Goal: Task Accomplishment & Management: Manage account settings

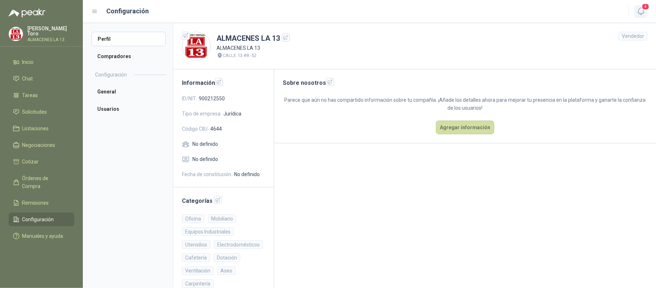
click at [644, 12] on icon "button" at bounding box center [641, 11] width 6 height 7
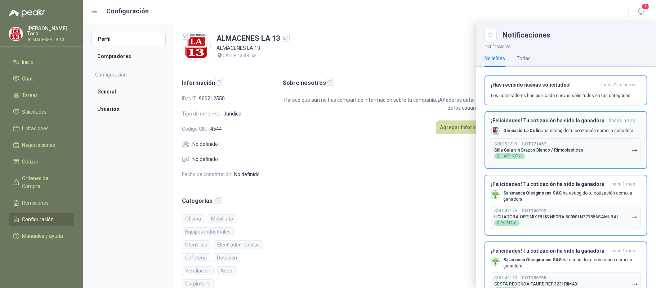
click at [559, 120] on h3 "¡Felicidades! Tu cotización ha sido la ganadora" at bounding box center [548, 121] width 115 height 6
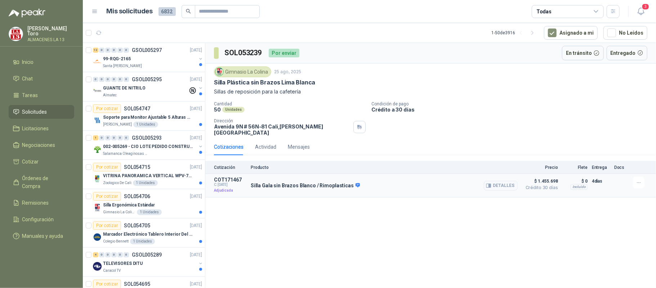
click at [222, 189] on p "Adjudicada" at bounding box center [230, 190] width 32 height 7
click at [487, 183] on icon "button" at bounding box center [488, 185] width 5 height 5
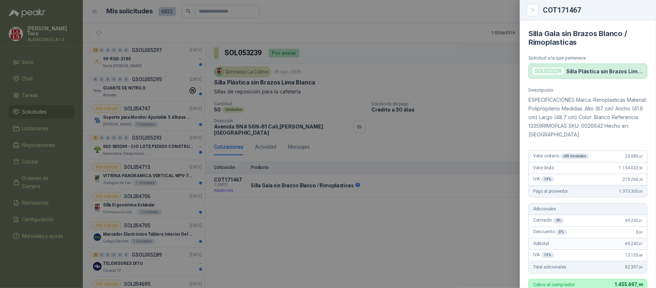
click at [553, 67] on div "SOL053239" at bounding box center [548, 71] width 33 height 9
click at [439, 234] on div at bounding box center [328, 144] width 656 height 288
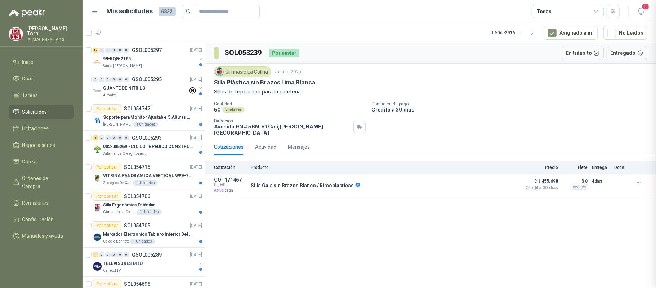
scroll to position [222, 0]
click at [639, 180] on icon "button" at bounding box center [639, 183] width 6 height 6
click at [377, 201] on div "SOL053239 Por enviar En tránsito Entregado Gimnasio La Colina [DATE] Silla Plás…" at bounding box center [430, 166] width 451 height 247
click at [539, 178] on span "$ 1.455.698" at bounding box center [540, 181] width 36 height 9
click at [301, 182] on p "Silla Gala sin Brazos Blanco / Rimoplasticas" at bounding box center [305, 185] width 109 height 6
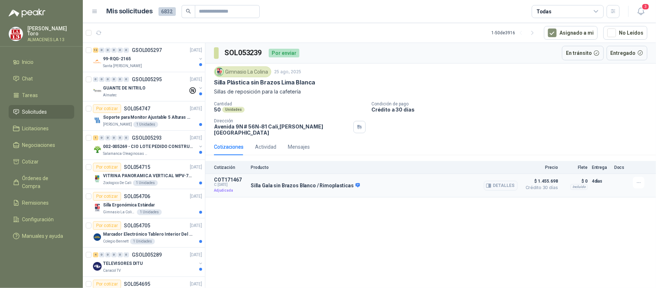
click at [597, 177] on p "4 días" at bounding box center [601, 181] width 18 height 9
drag, startPoint x: 313, startPoint y: 173, endPoint x: 319, endPoint y: 181, distance: 9.3
click at [314, 177] on div "Silla Gala sin Brazos Blanco / Rimoplasticas Detalles" at bounding box center [384, 185] width 267 height 17
click at [251, 186] on div "Silla Gala sin Brazos Blanco / Rimoplasticas Detalles" at bounding box center [384, 185] width 267 height 17
click at [508, 182] on button "Detalles" at bounding box center [501, 186] width 34 height 10
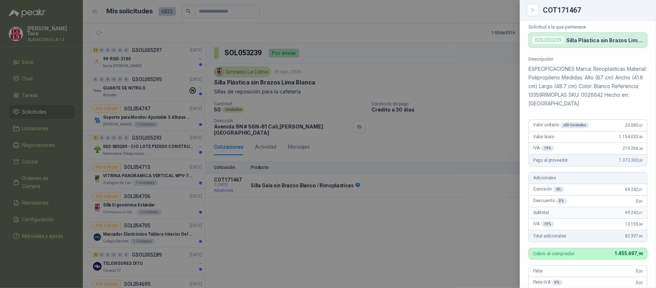
scroll to position [0, 0]
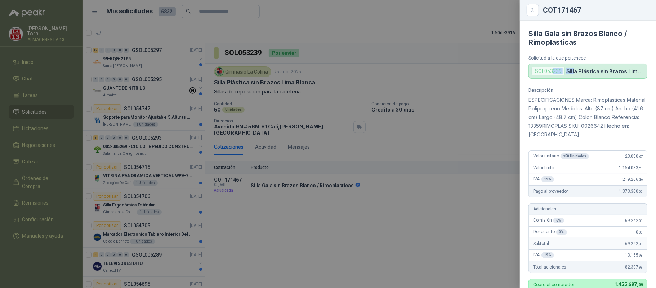
drag, startPoint x: 558, startPoint y: 66, endPoint x: 574, endPoint y: 69, distance: 16.1
click at [574, 69] on div "SOL053239 Silla Plástica sin Brazos [GEOGRAPHIC_DATA]" at bounding box center [588, 70] width 119 height 15
click at [587, 123] on p "ESPECIFICACIONES Marca: Rimoplasticas Material: Polipropileno Medidas: Alto (87…" at bounding box center [588, 117] width 119 height 43
click at [358, 247] on div at bounding box center [328, 144] width 656 height 288
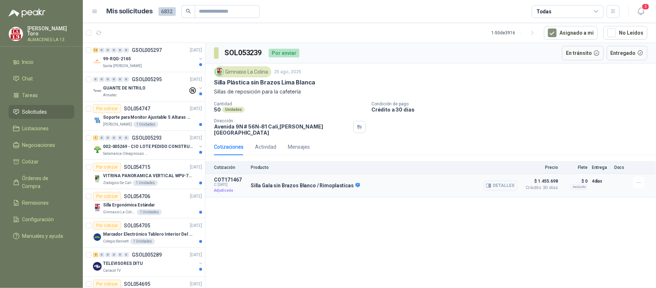
click at [600, 177] on p "4 días" at bounding box center [601, 181] width 18 height 9
click at [249, 165] on div "Cotización Producto Precio Flete Entrega Docs" at bounding box center [430, 167] width 451 height 13
click at [257, 165] on p "Producto" at bounding box center [384, 167] width 267 height 5
drag, startPoint x: 280, startPoint y: 51, endPoint x: 496, endPoint y: 51, distance: 215.5
click at [283, 51] on div "Por enviar" at bounding box center [284, 53] width 31 height 9
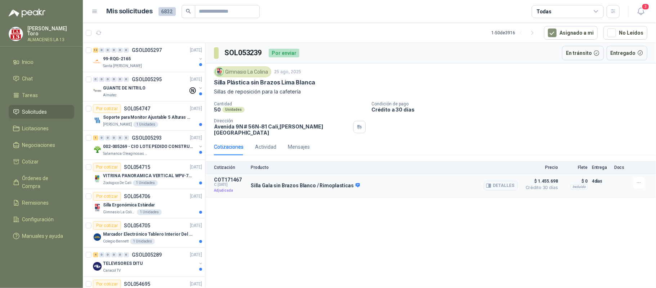
click at [275, 187] on div "Silla Gala sin Brazos Blanco / Rimoplasticas Detalles" at bounding box center [384, 185] width 267 height 17
click at [641, 180] on icon "button" at bounding box center [639, 183] width 6 height 6
click at [63, 169] on ul "Inicio Chat Tareas Solicitudes Licitaciones Negociaciones Cotizar Órdenes de Co…" at bounding box center [41, 150] width 83 height 190
click at [52, 174] on span "Órdenes de Compra" at bounding box center [44, 182] width 45 height 16
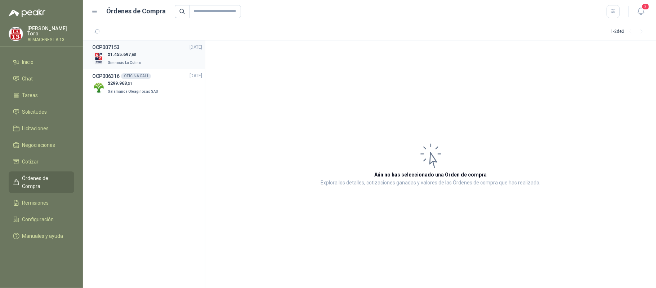
click at [164, 53] on div "$ 1.455.697 ,85 Gimnasio La Colina" at bounding box center [147, 58] width 110 height 15
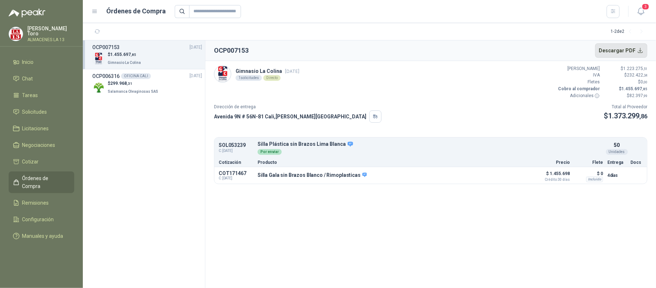
click at [639, 53] on button "Descargar PDF" at bounding box center [621, 50] width 53 height 14
click at [38, 199] on span "Remisiones" at bounding box center [35, 203] width 27 height 8
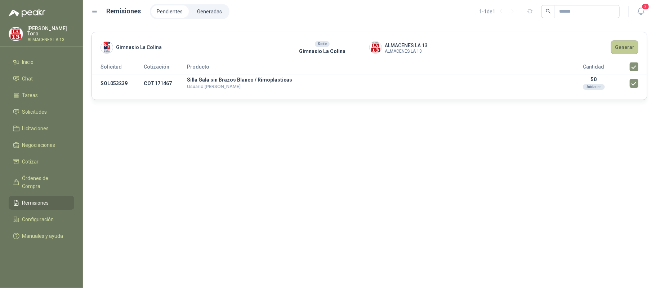
click at [626, 46] on button "Generar" at bounding box center [624, 47] width 27 height 14
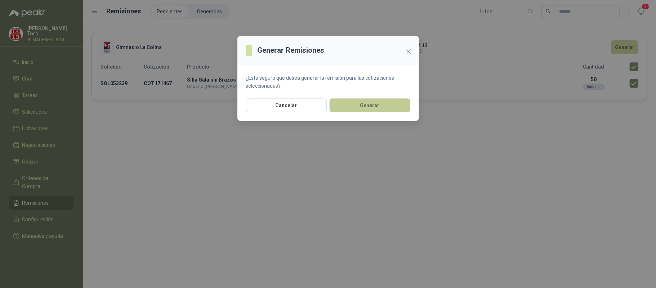
click at [378, 108] on button "Generar" at bounding box center [370, 105] width 81 height 14
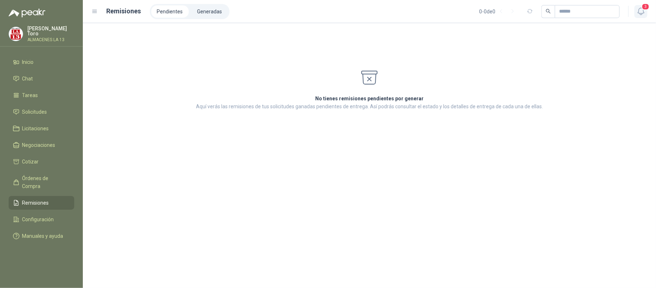
click at [639, 6] on button "3" at bounding box center [641, 11] width 13 height 13
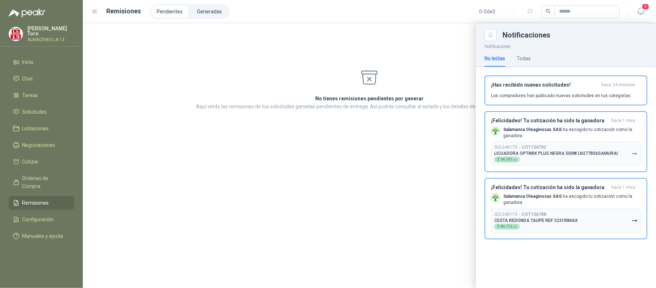
click at [443, 185] on div at bounding box center [369, 155] width 573 height 265
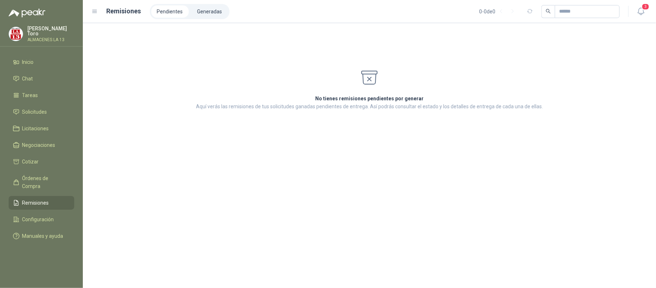
click at [388, 125] on div "No tienes remisiones pendientes por generar Aquí verás las remisiones de tus so…" at bounding box center [369, 155] width 573 height 265
click at [44, 176] on span "Órdenes de Compra" at bounding box center [44, 182] width 45 height 16
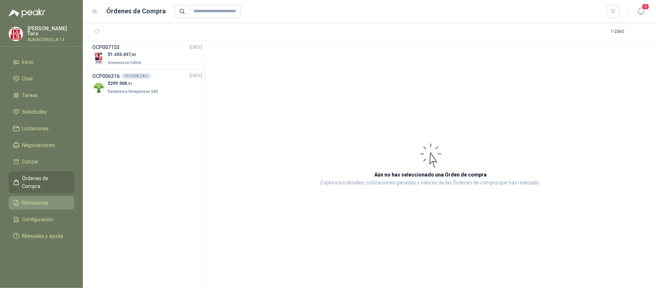
click at [37, 199] on span "Remisiones" at bounding box center [35, 203] width 27 height 8
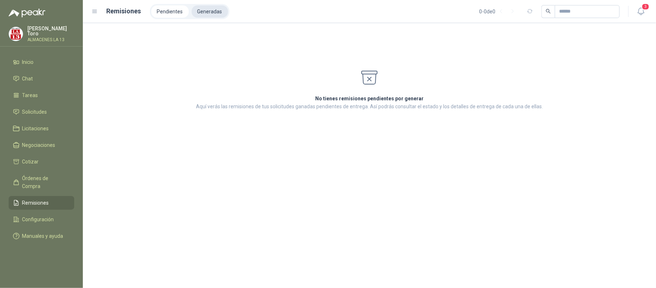
click at [208, 14] on li "Generadas" at bounding box center [210, 11] width 36 height 12
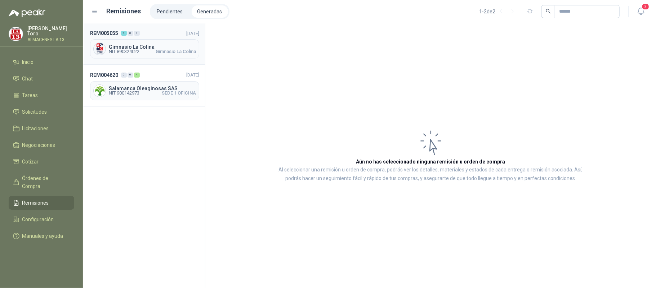
click at [143, 54] on div "Gimnasio La Colina NIT 890324022 Gimnasio [GEOGRAPHIC_DATA]" at bounding box center [144, 48] width 109 height 19
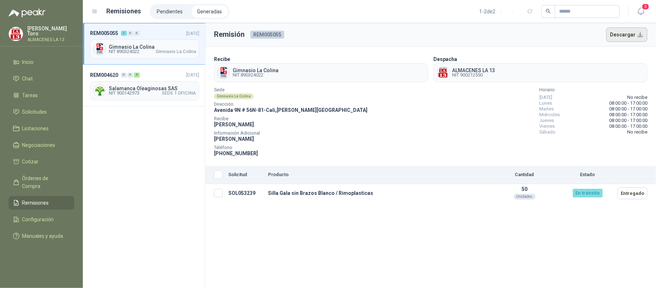
click at [637, 31] on button "Descargar" at bounding box center [627, 34] width 41 height 14
click at [28, 13] on img at bounding box center [27, 13] width 37 height 9
drag, startPoint x: 34, startPoint y: 49, endPoint x: 32, endPoint y: 63, distance: 14.2
click at [34, 50] on menu "[PERSON_NAME] ALMACENES LA 13 Inicio Chat Tareas Solicitudes Licitaciones Negoc…" at bounding box center [41, 144] width 83 height 288
click at [32, 63] on span "Inicio" at bounding box center [28, 62] width 12 height 8
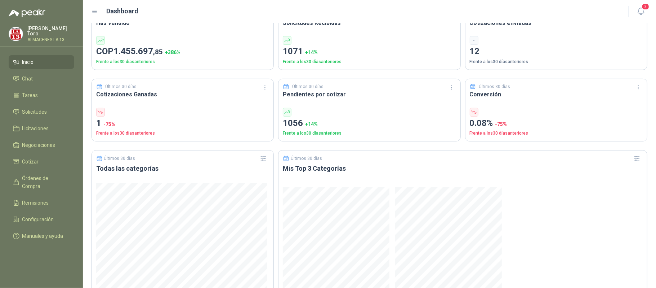
scroll to position [420, 0]
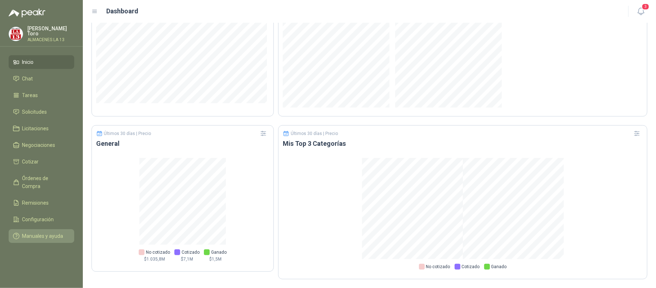
click at [71, 229] on link "Manuales y ayuda" at bounding box center [42, 236] width 66 height 14
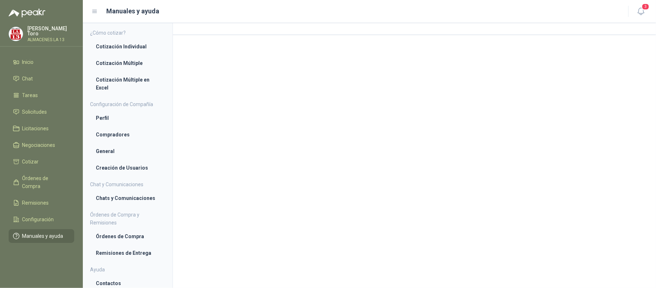
scroll to position [2, 0]
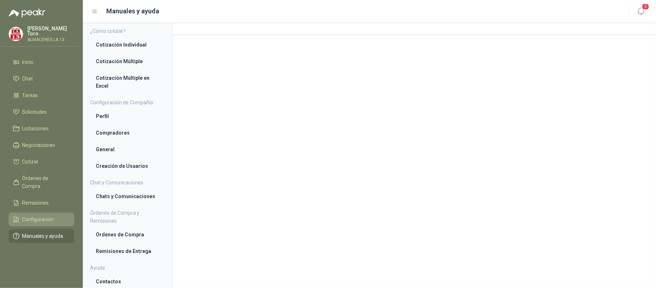
click at [66, 215] on li "Configuración" at bounding box center [41, 219] width 57 height 8
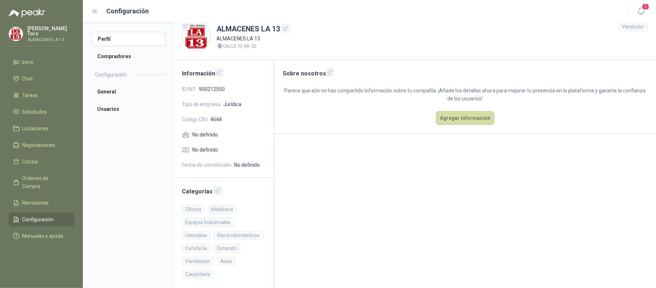
scroll to position [13, 0]
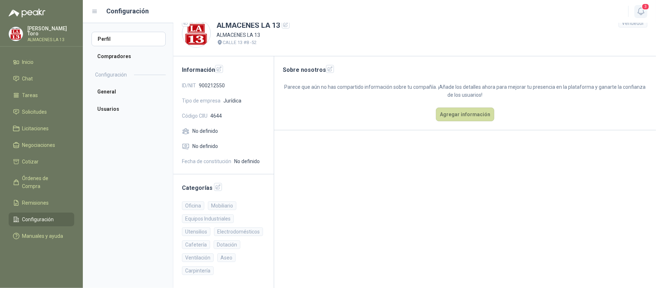
drag, startPoint x: 634, startPoint y: 13, endPoint x: 639, endPoint y: 12, distance: 5.2
click at [638, 12] on div "3" at bounding box center [634, 11] width 28 height 11
click at [640, 12] on icon "button" at bounding box center [641, 11] width 9 height 9
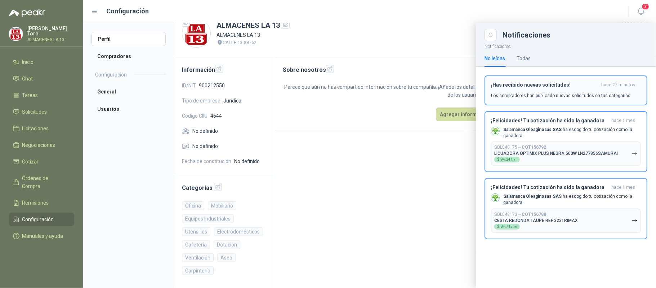
click at [551, 87] on h3 "¡Has recibido nuevas solicitudes!" at bounding box center [544, 85] width 107 height 6
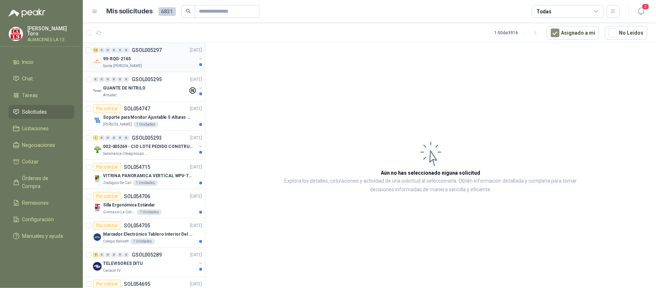
click at [120, 58] on p "99-RQG-2165" at bounding box center [117, 59] width 28 height 7
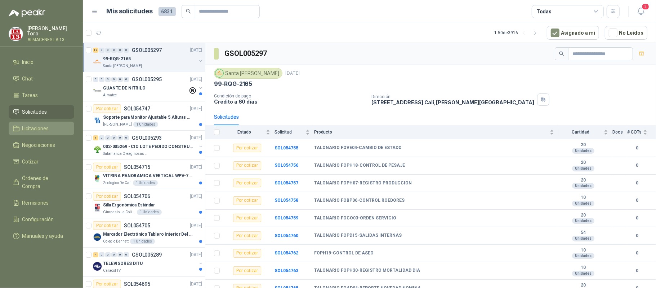
click at [35, 121] on link "Licitaciones" at bounding box center [42, 128] width 66 height 14
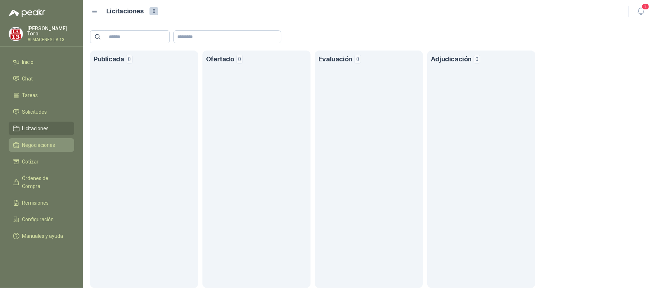
click at [40, 142] on span "Negociaciones" at bounding box center [38, 145] width 33 height 8
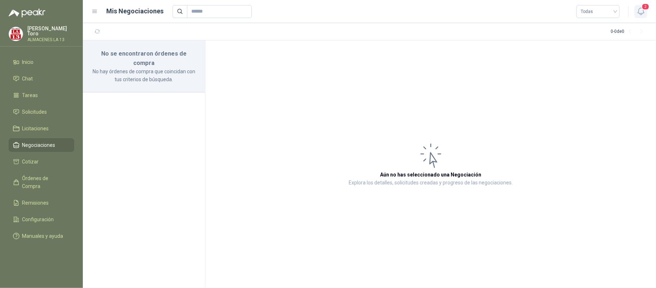
click at [638, 8] on icon "button" at bounding box center [641, 11] width 9 height 9
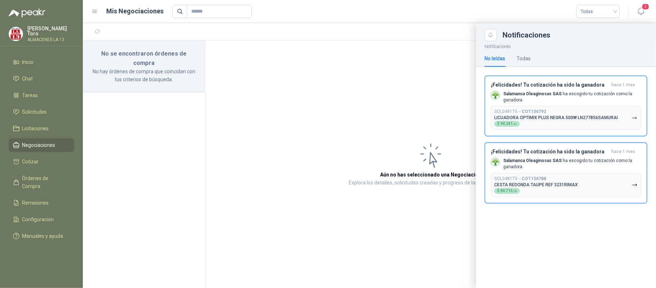
click at [357, 120] on div at bounding box center [369, 155] width 573 height 265
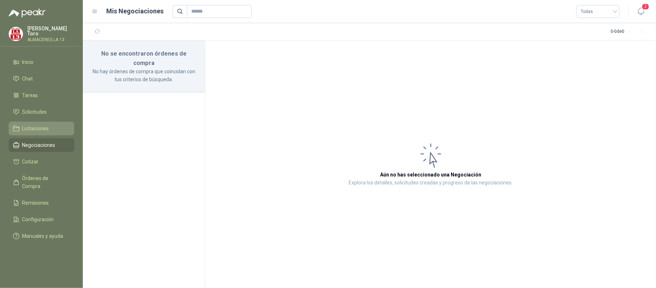
click at [44, 124] on span "Licitaciones" at bounding box center [35, 128] width 27 height 8
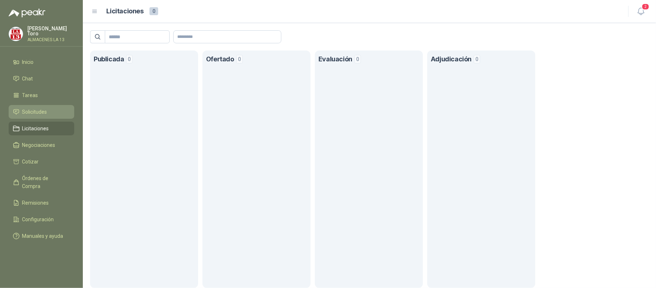
click at [37, 108] on span "Solicitudes" at bounding box center [34, 112] width 25 height 8
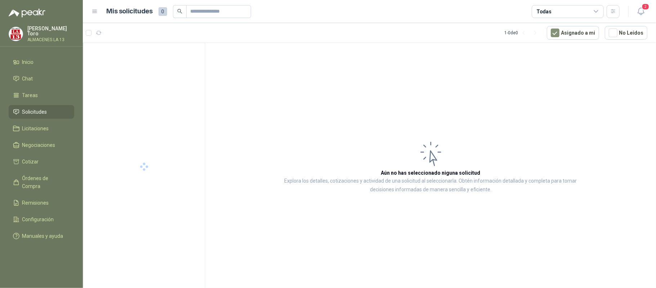
click at [639, 4] on header "Mis solicitudes 0 Todas 2" at bounding box center [369, 11] width 573 height 23
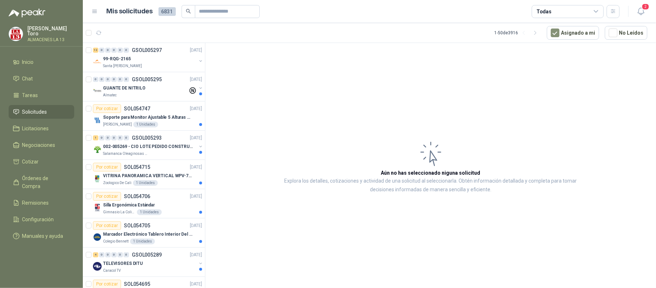
click at [648, 10] on header "Mis solicitudes 6831 Todas 2" at bounding box center [369, 11] width 573 height 23
click at [642, 9] on icon "button" at bounding box center [641, 11] width 9 height 9
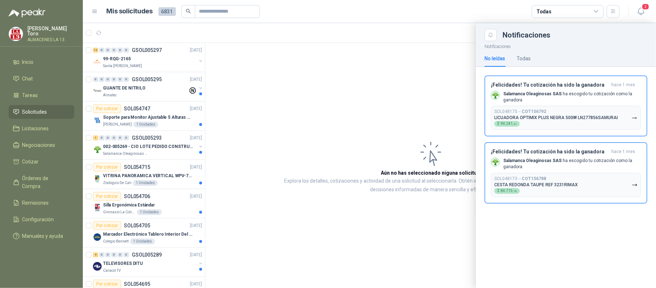
click at [316, 75] on div at bounding box center [369, 155] width 573 height 265
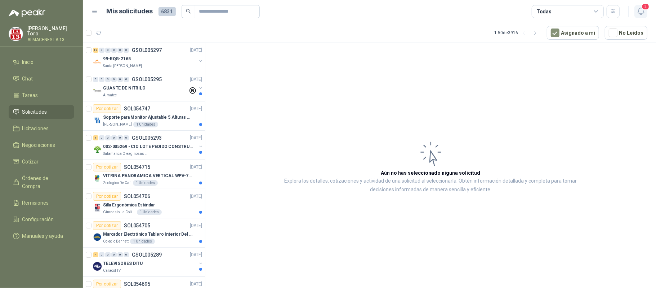
click at [645, 12] on icon "button" at bounding box center [641, 11] width 9 height 9
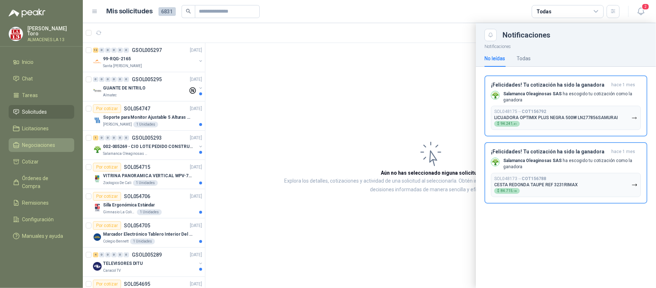
click at [55, 138] on link "Negociaciones" at bounding box center [42, 145] width 66 height 14
